Goal: Find contact information: Obtain details needed to contact an individual or organization

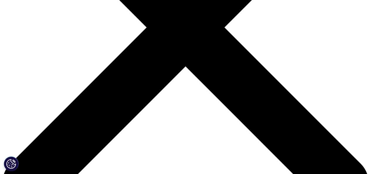
scroll to position [176, 0]
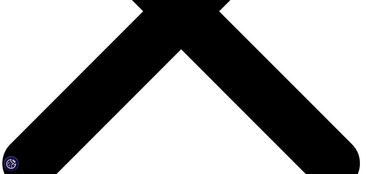
scroll to position [294, 0]
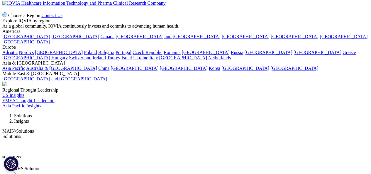
scroll to position [1438, 0]
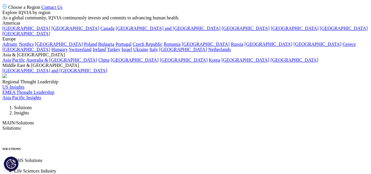
drag, startPoint x: 116, startPoint y: 98, endPoint x: 95, endPoint y: 97, distance: 21.7
copy span "W2 1AF"
drag, startPoint x: 108, startPoint y: 100, endPoint x: 93, endPoint y: 100, distance: 14.7
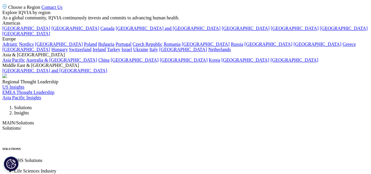
copy span "W2 1AF"
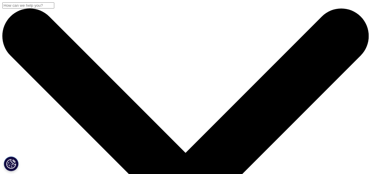
scroll to position [0, 0]
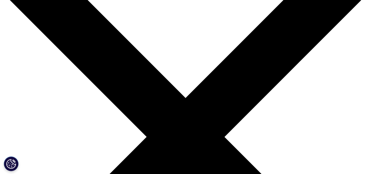
scroll to position [59, 0]
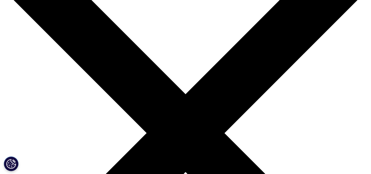
drag, startPoint x: 17, startPoint y: 60, endPoint x: 110, endPoint y: 109, distance: 105.7
copy div "IQVIA is a world leader in using data, technology, advanced analytics and human…"
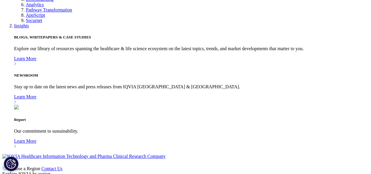
scroll to position [1380, 0]
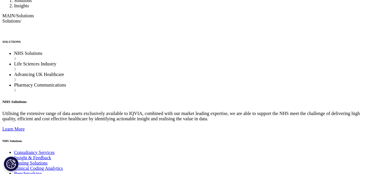
scroll to position [1574, 0]
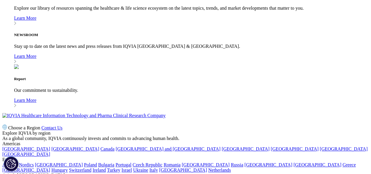
scroll to position [1251, 0]
